Goal: Use online tool/utility: Utilize a website feature to perform a specific function

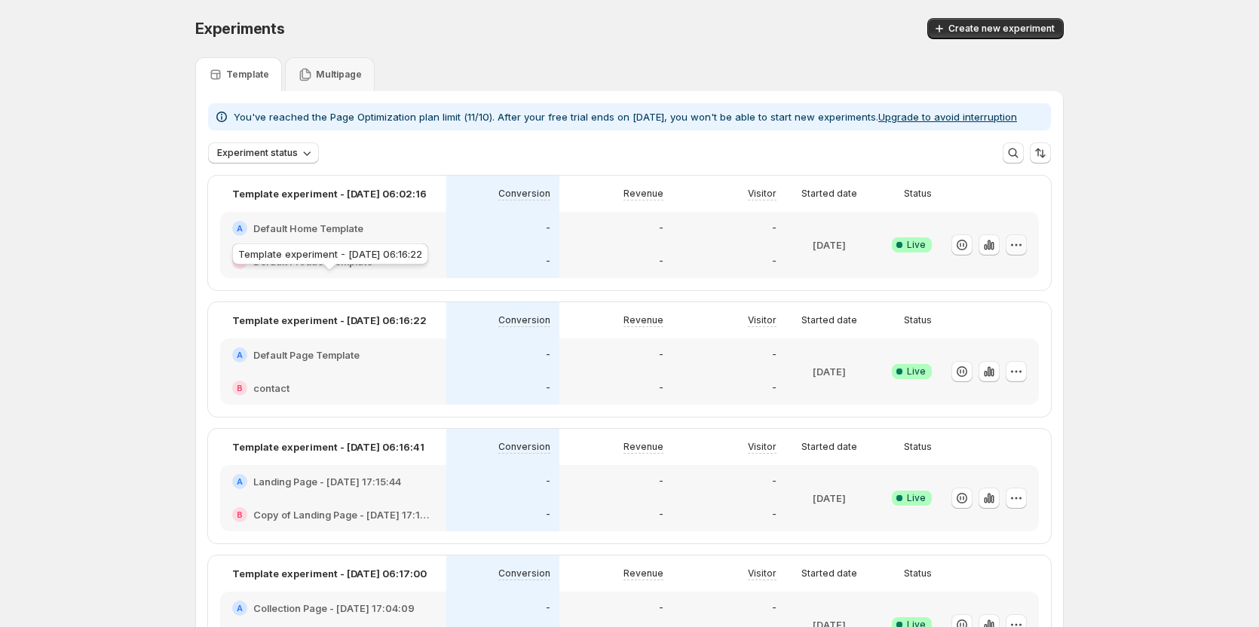
click at [1016, 241] on icon "button" at bounding box center [1016, 245] width 15 height 15
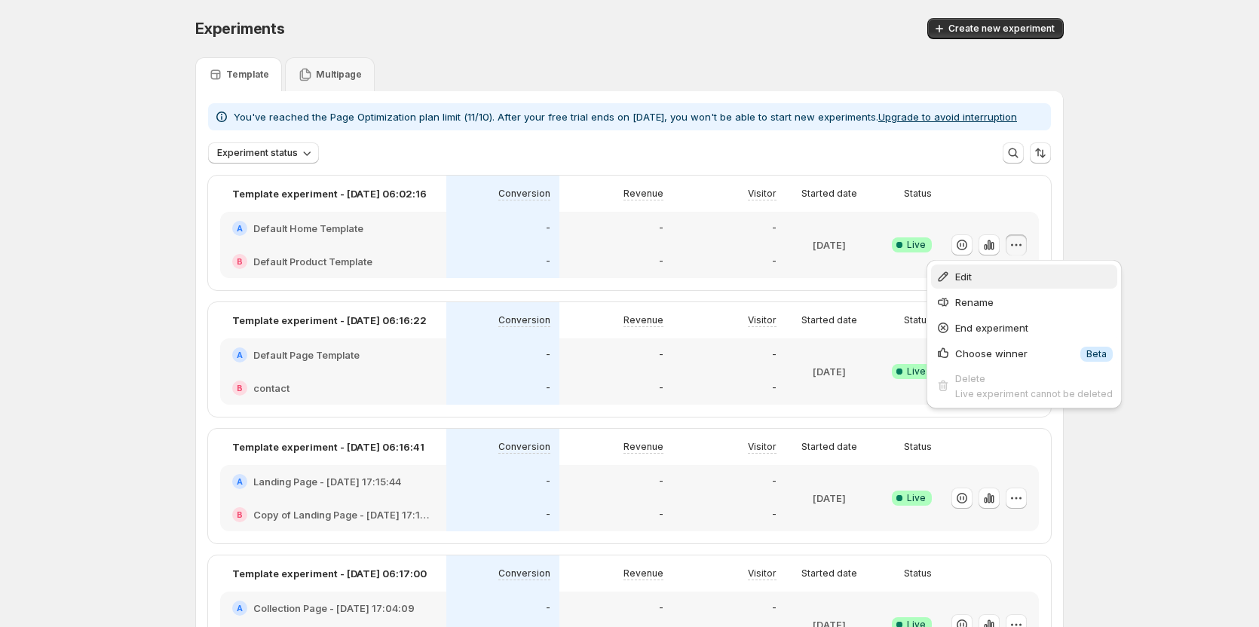
click at [991, 287] on button "Edit" at bounding box center [1024, 277] width 186 height 24
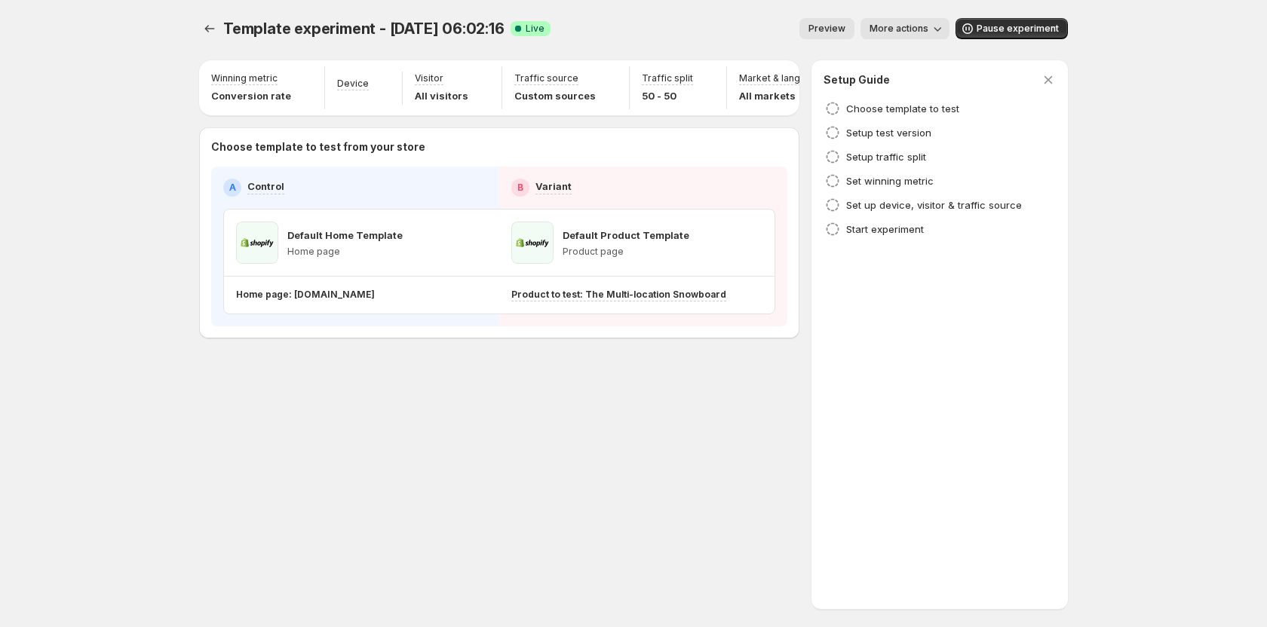
click at [1021, 242] on div "Winning metric Conversion rate Device Visitor All visitors Traffic source Custo…" at bounding box center [633, 197] width 869 height 281
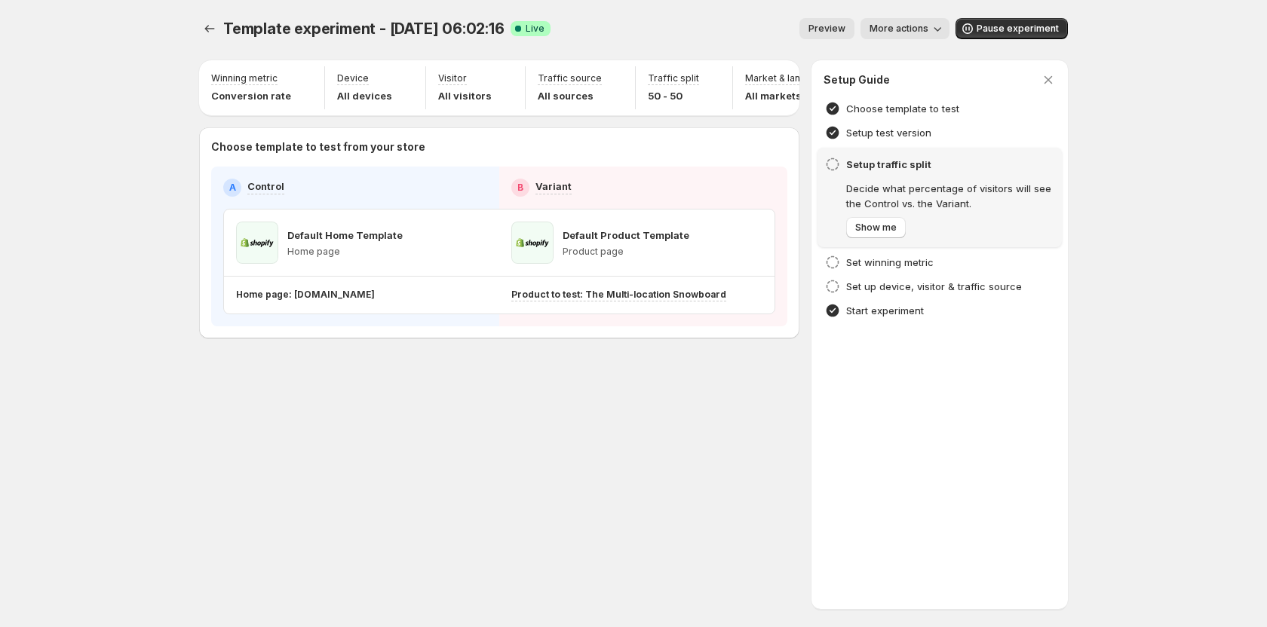
click at [343, 339] on div "Choose template to test from your store A Control B Variant Default Home Templa…" at bounding box center [499, 232] width 600 height 211
click at [612, 301] on p "Product to test: The Multi-location Snowboard" at bounding box center [573, 295] width 124 height 12
click at [360, 301] on p "Home page: [DOMAIN_NAME]" at bounding box center [305, 295] width 139 height 12
